Goal: Information Seeking & Learning: Learn about a topic

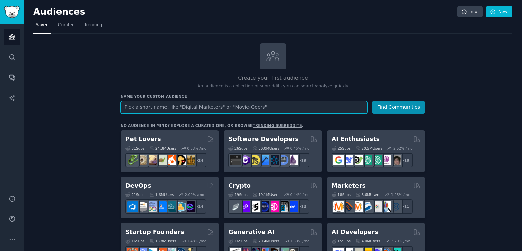
click at [255, 105] on input "text" at bounding box center [244, 107] width 247 height 13
type input "f"
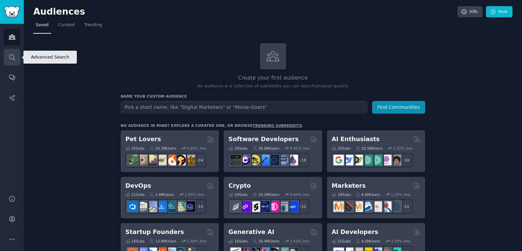
click at [15, 57] on icon "Sidebar" at bounding box center [11, 57] width 7 height 7
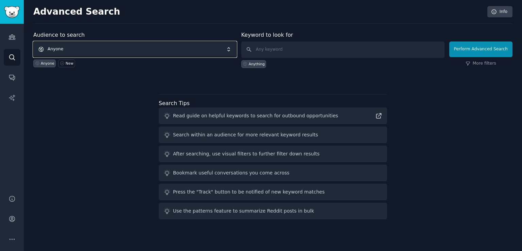
click at [163, 48] on span "Anyone" at bounding box center [134, 49] width 203 height 16
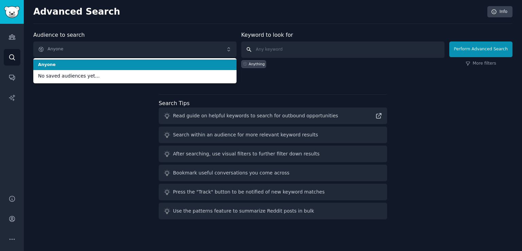
click at [263, 44] on input "text" at bounding box center [342, 49] width 203 height 16
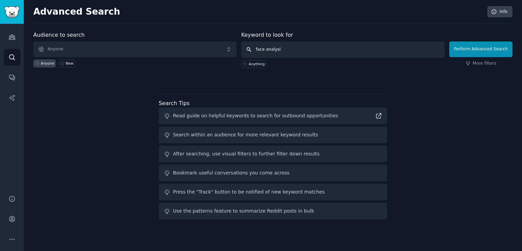
type input "face analysis"
click button "Perform Advanced Search" at bounding box center [480, 49] width 63 height 16
click at [18, 38] on link "Audiences" at bounding box center [12, 37] width 17 height 17
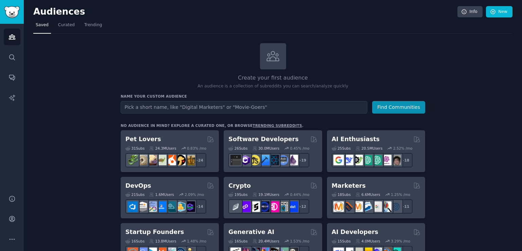
click at [345, 108] on input "text" at bounding box center [244, 107] width 247 height 13
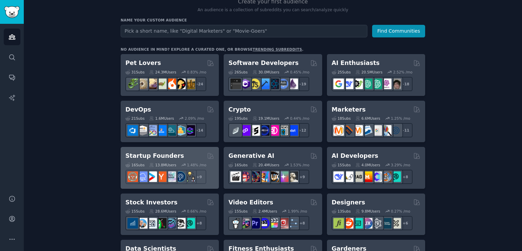
scroll to position [76, 0]
click at [187, 162] on div "1.48 % /mo" at bounding box center [196, 164] width 19 height 5
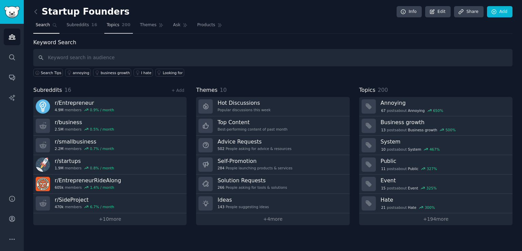
click at [112, 26] on span "Topics" at bounding box center [113, 25] width 13 height 6
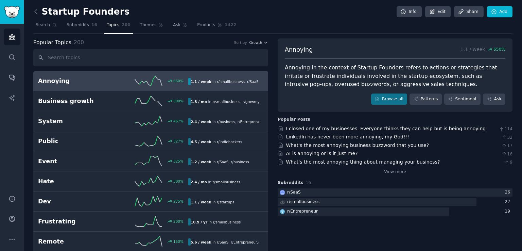
click at [94, 82] on h2 "Annoying" at bounding box center [75, 81] width 75 height 8
click at [394, 97] on link "Browse all" at bounding box center [389, 99] width 36 height 12
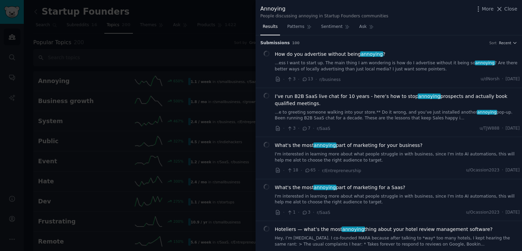
click at [394, 97] on span "I’ve run B2B SaaS live chat for 10 years - here’s how to stop annoying prospect…" at bounding box center [397, 100] width 245 height 14
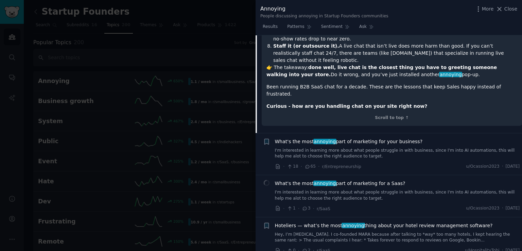
scroll to position [356, 0]
click at [394, 137] on div "What's the most annoying part of marketing for your business? I'm interested in…" at bounding box center [397, 153] width 245 height 32
click at [364, 137] on span "What's the most annoying part of marketing for your business?" at bounding box center [349, 140] width 148 height 7
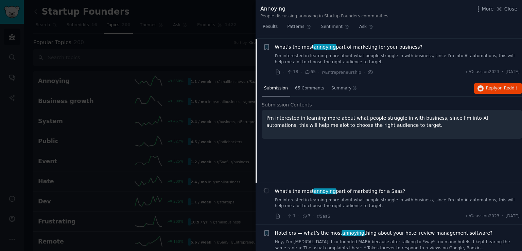
scroll to position [97, 0]
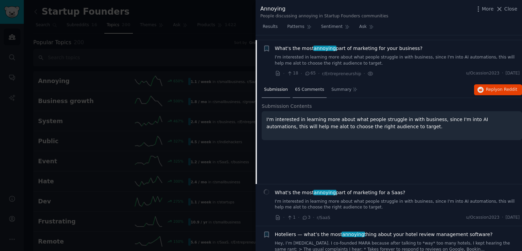
click at [303, 85] on div "65 Comments" at bounding box center [310, 90] width 34 height 16
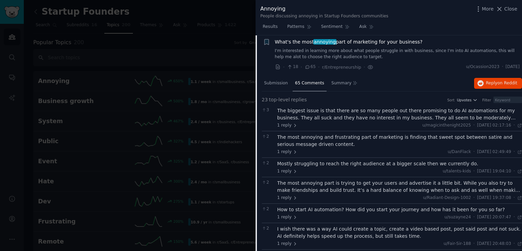
scroll to position [104, 0]
click at [360, 119] on div "The biggest issue is that there are so many people out there promising to do AI…" at bounding box center [399, 114] width 245 height 14
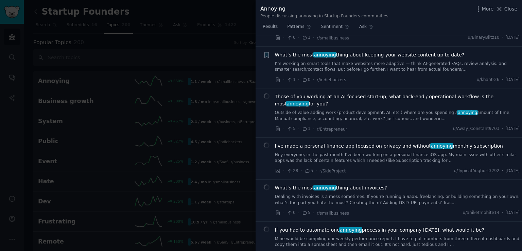
scroll to position [1127, 0]
click at [192, 148] on div at bounding box center [261, 125] width 522 height 251
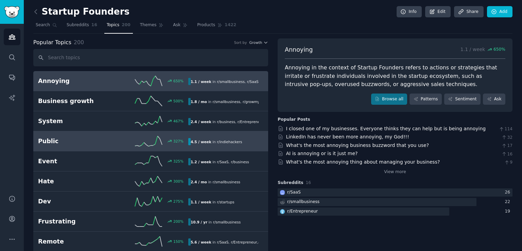
click at [235, 137] on div "Public 327 % 4.5 / week in r/ indiehackers" at bounding box center [150, 141] width 225 height 10
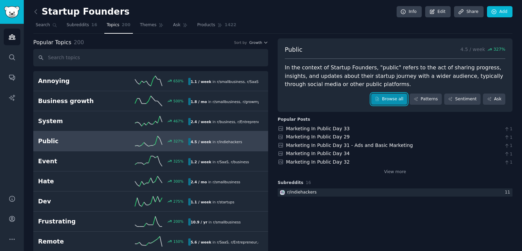
click at [386, 98] on link "Browse all" at bounding box center [389, 99] width 36 height 12
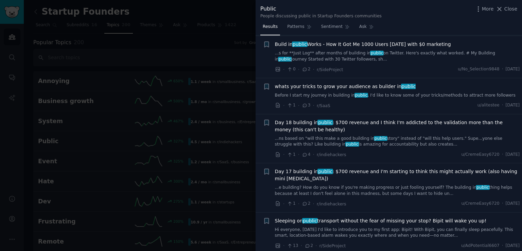
scroll to position [185, 0]
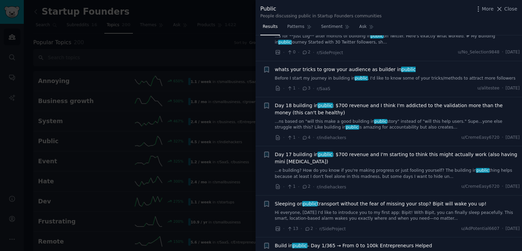
click at [386, 102] on span "Day 18 building in public : $700 revenue and I think I'm addicted to the valida…" at bounding box center [397, 109] width 245 height 14
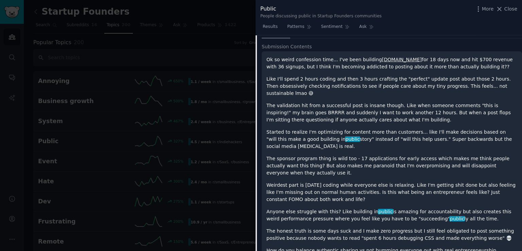
scroll to position [327, 0]
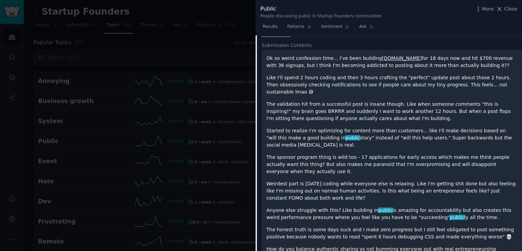
click at [382, 55] on link "[DOMAIN_NAME]" at bounding box center [402, 57] width 40 height 5
click at [511, 10] on span "Close" at bounding box center [510, 8] width 13 height 7
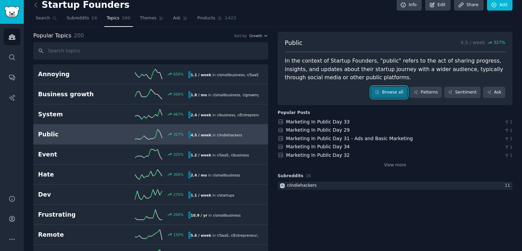
scroll to position [7, 0]
click at [426, 89] on link "Patterns" at bounding box center [425, 93] width 32 height 12
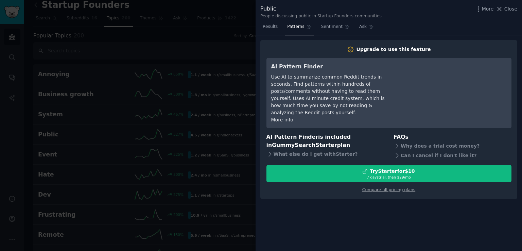
click at [226, 112] on div at bounding box center [261, 125] width 522 height 251
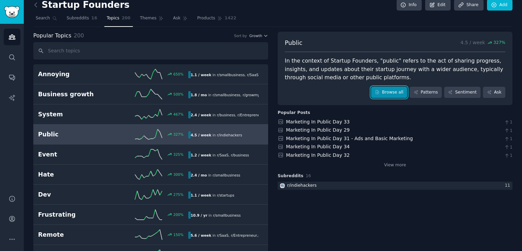
click at [390, 87] on link "Browse all" at bounding box center [389, 93] width 36 height 12
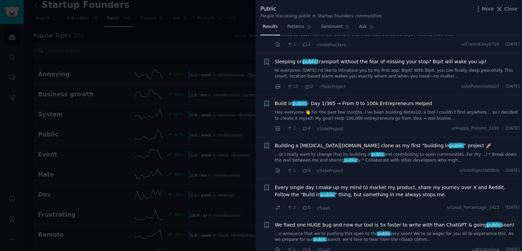
scroll to position [351, 0]
